Goal: Check status: Check status

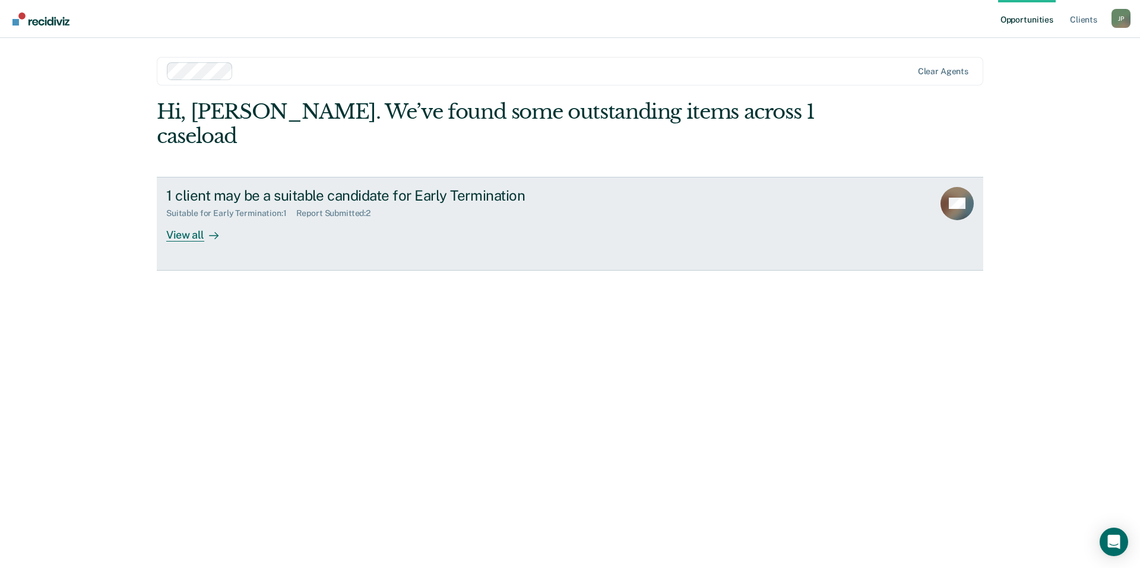
click at [186, 219] on div "View all" at bounding box center [199, 230] width 67 height 23
